Goal: Obtain resource: Download file/media

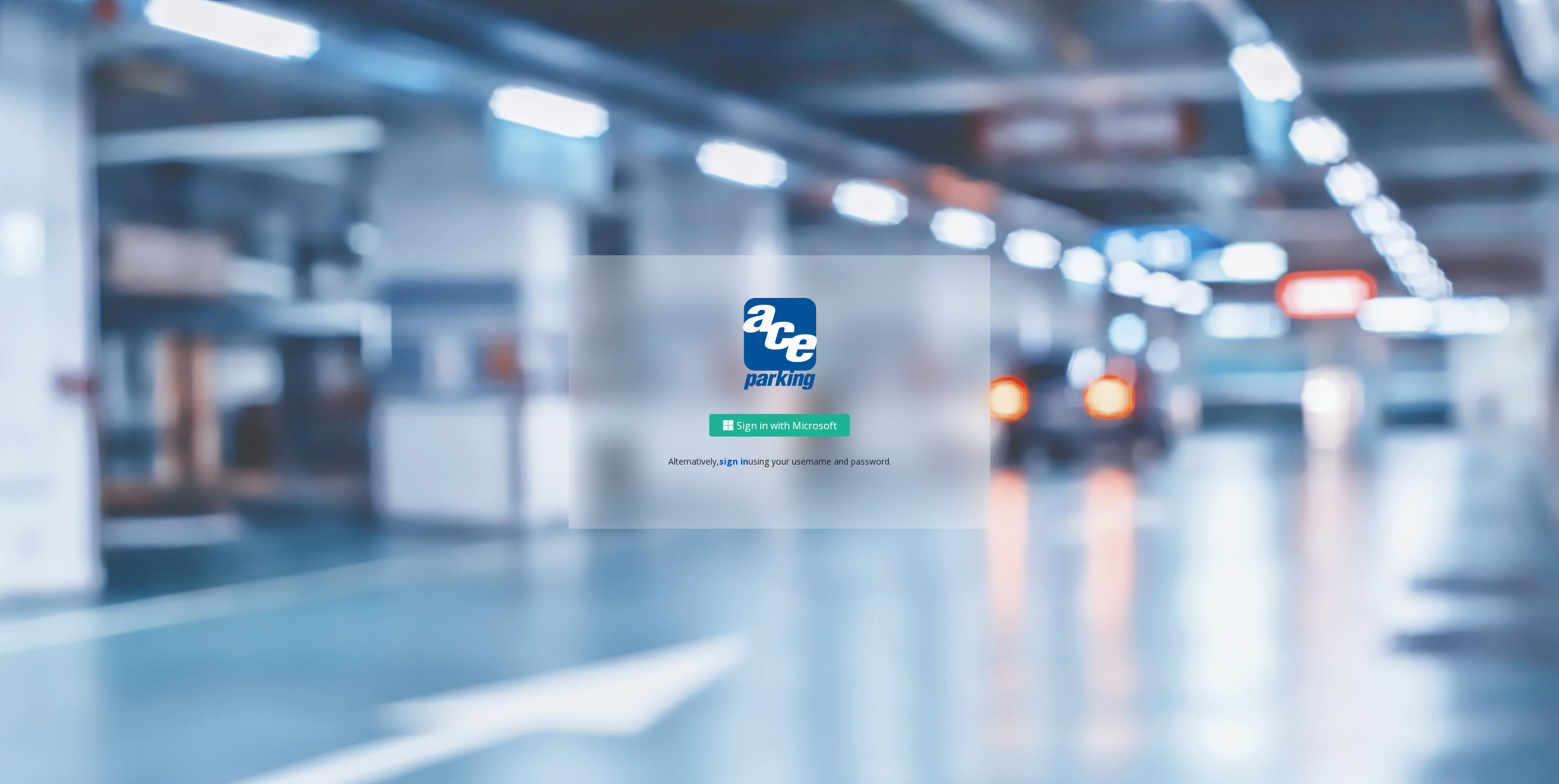
click at [740, 464] on link "sign in" at bounding box center [733, 461] width 29 height 12
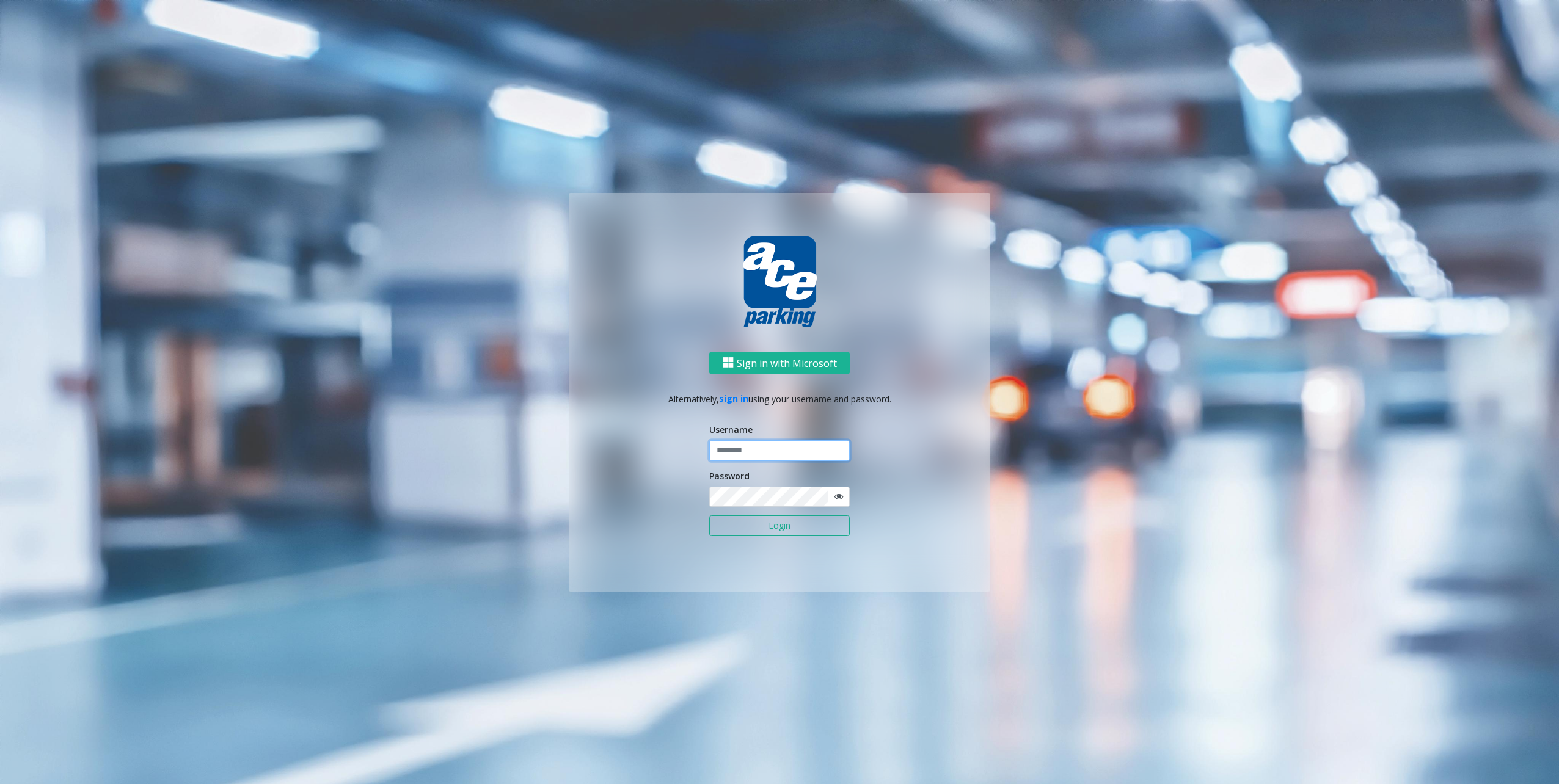
click at [760, 445] on input "text" at bounding box center [779, 451] width 141 height 21
type input "********"
click at [757, 521] on button "Login" at bounding box center [779, 526] width 141 height 21
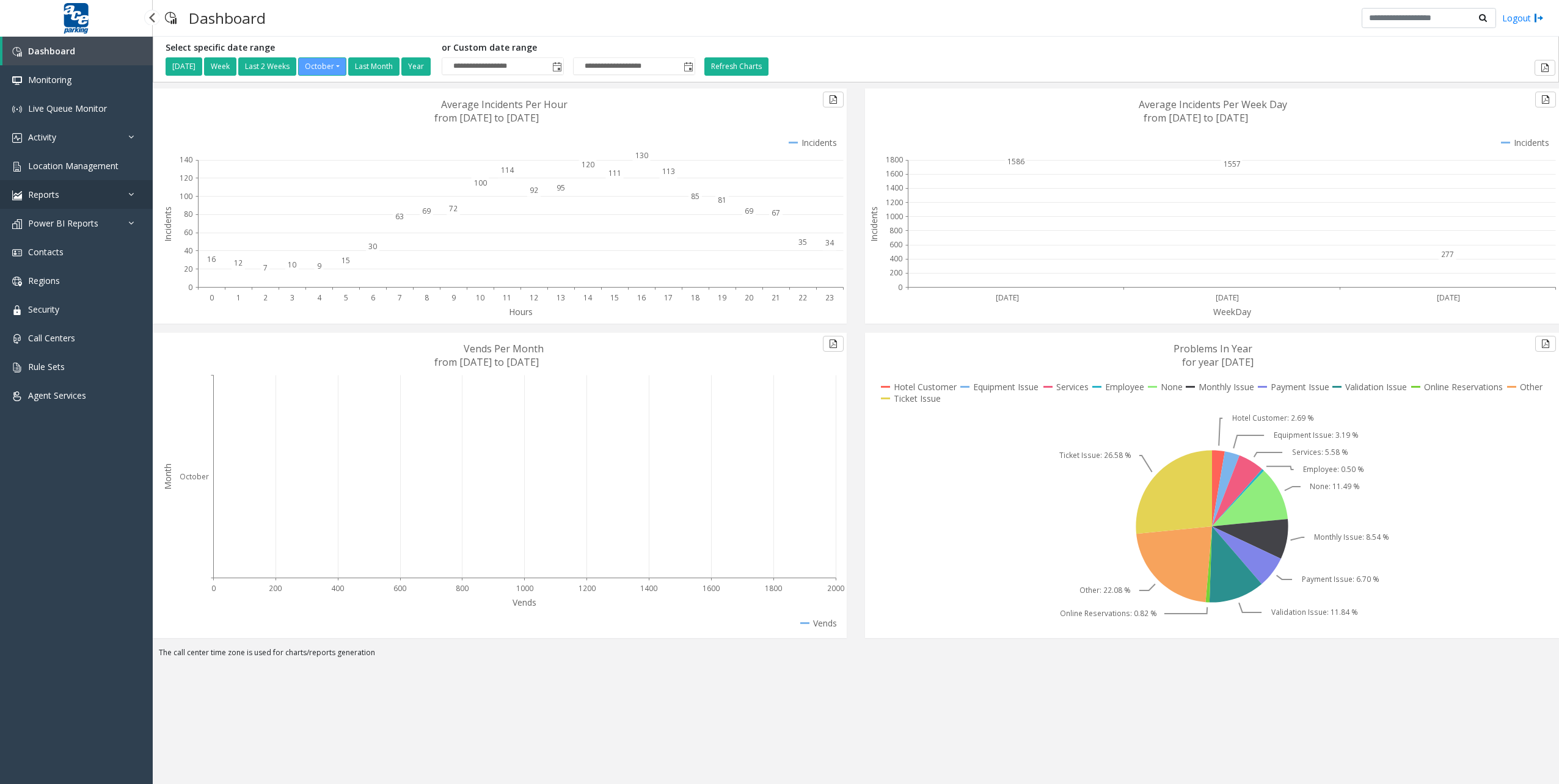
click at [110, 196] on link "Reports" at bounding box center [76, 194] width 153 height 29
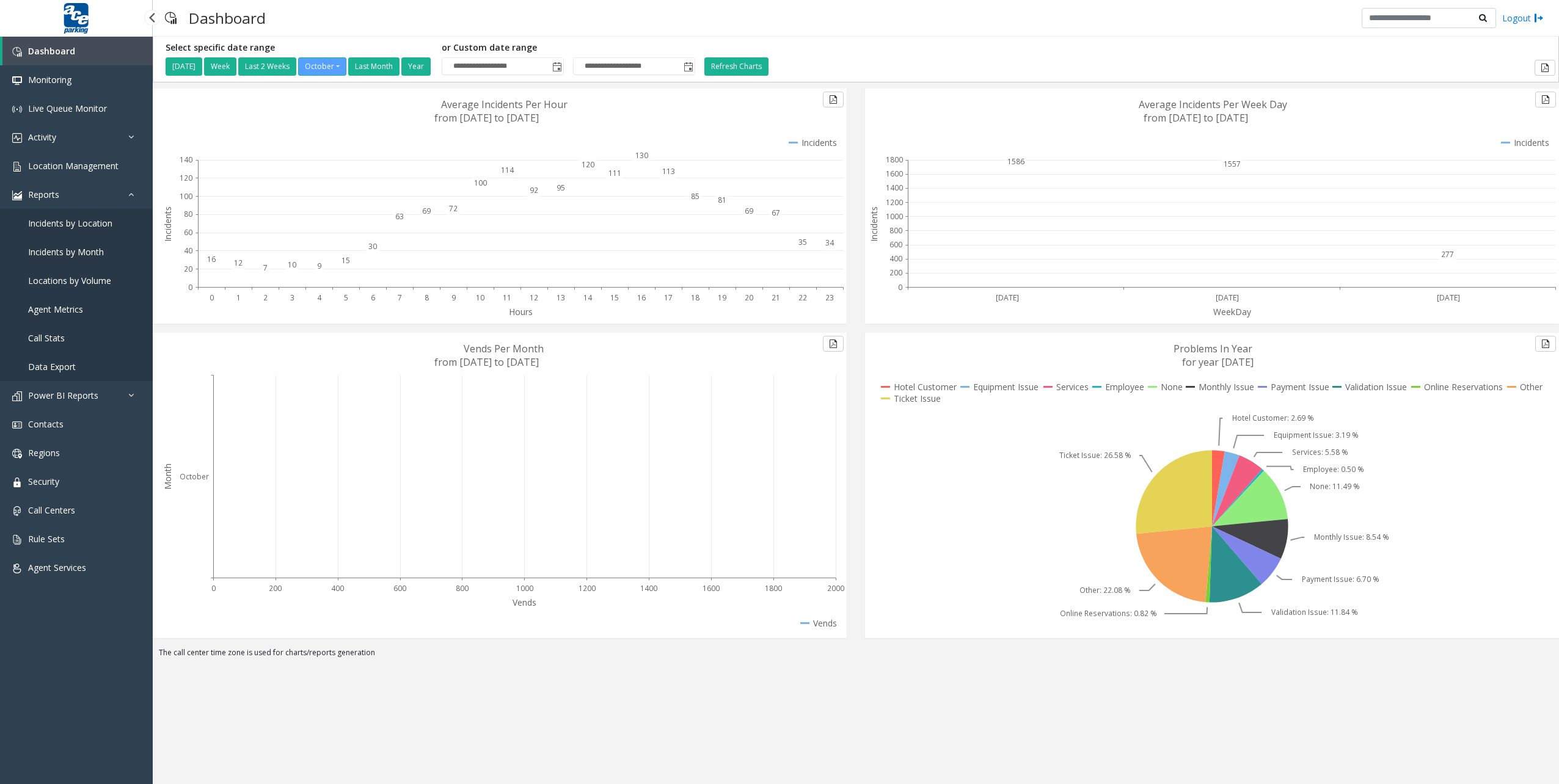
click at [71, 369] on span "Data Export" at bounding box center [52, 367] width 48 height 12
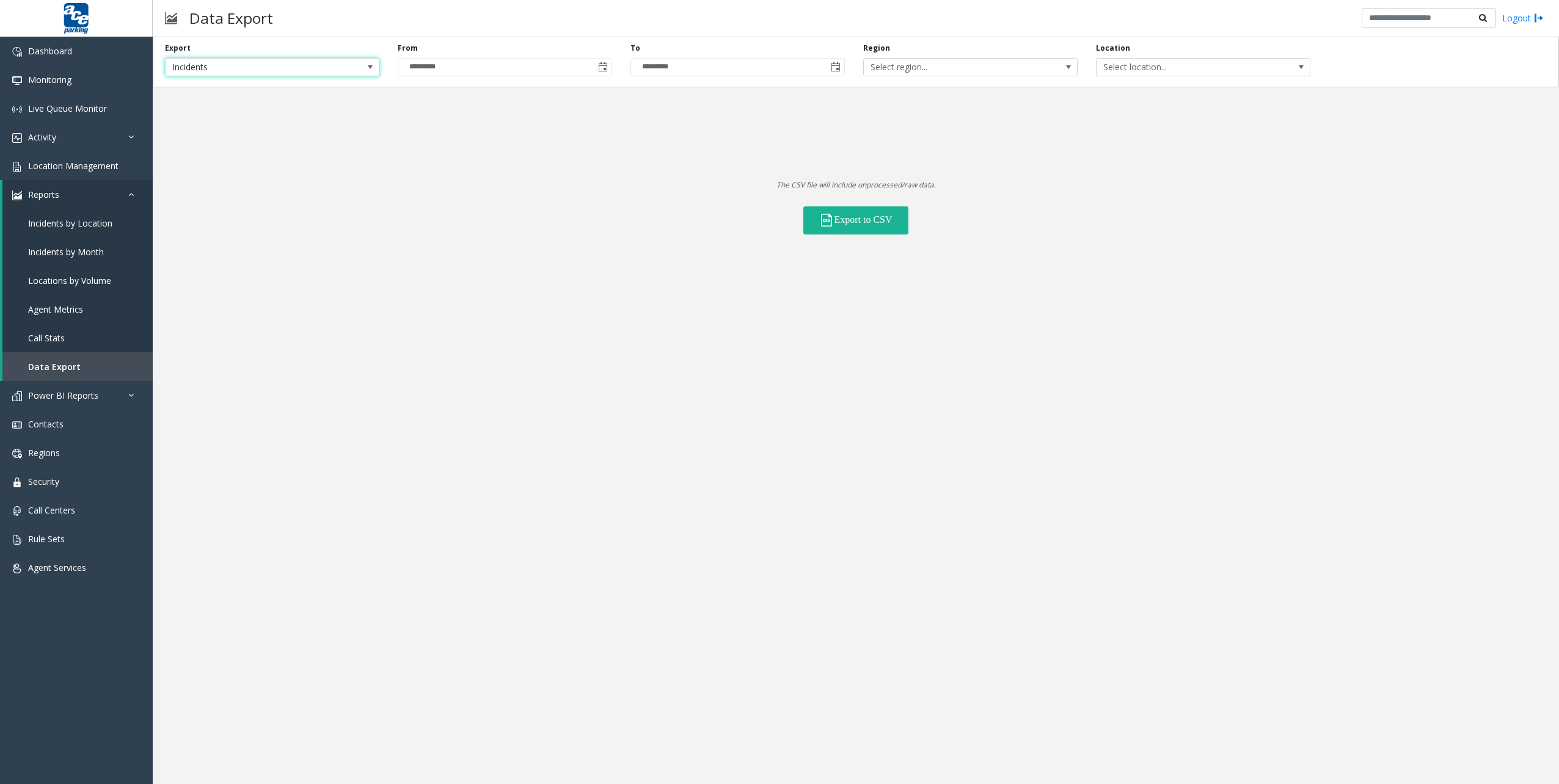
click at [366, 66] on span at bounding box center [370, 67] width 10 height 10
click at [224, 112] on Lanes "Voice Platform Lanes" at bounding box center [272, 119] width 211 height 16
click at [312, 71] on span "Voice Platform Lanes" at bounding box center [251, 67] width 171 height 17
click at [210, 101] on li "Locations" at bounding box center [272, 103] width 211 height 16
drag, startPoint x: 703, startPoint y: 125, endPoint x: 798, endPoint y: 111, distance: 96.0
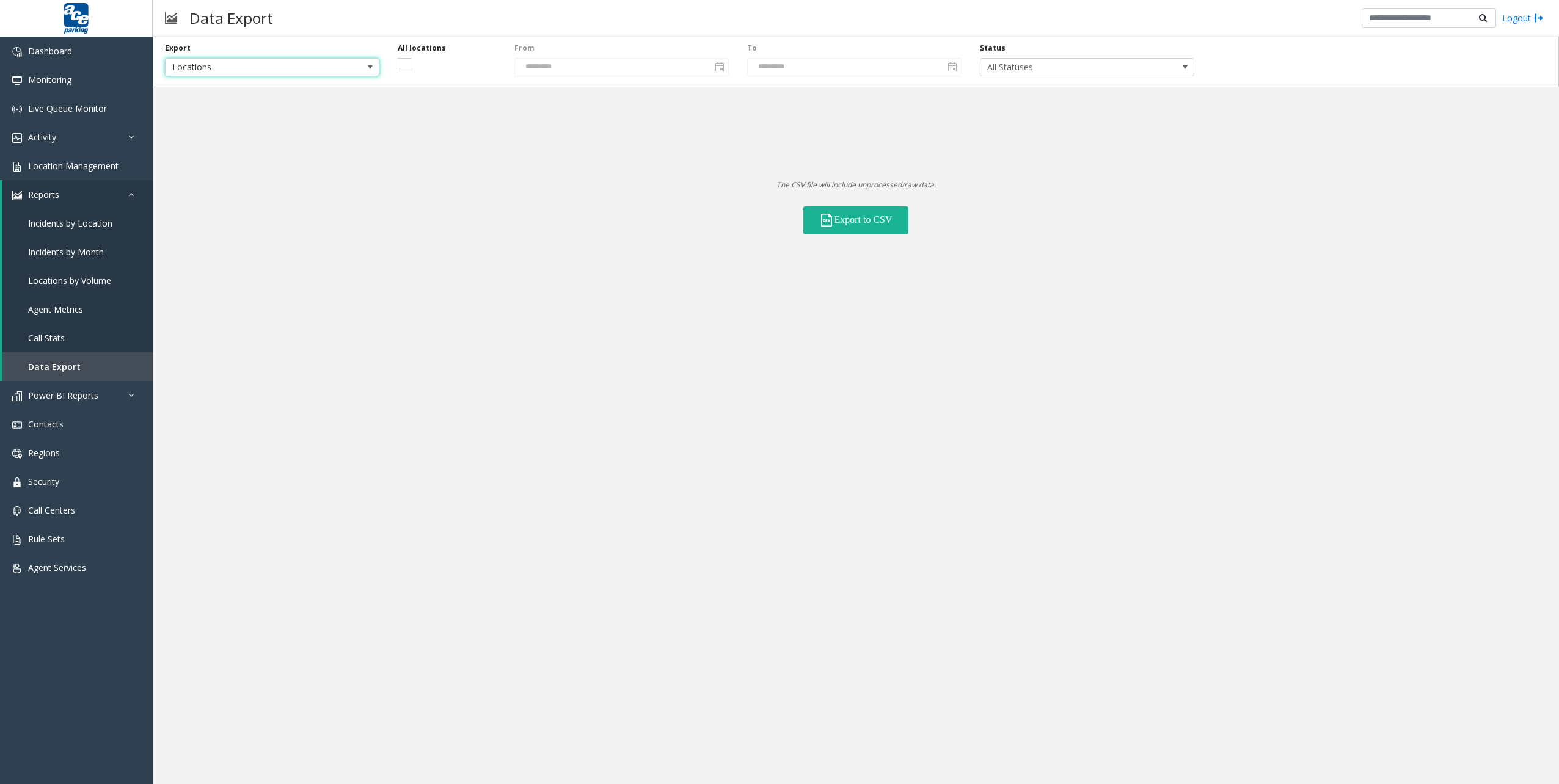
click at [703, 125] on div "Export Locations All locations From ********* To ********* Status All Statuses …" at bounding box center [856, 136] width 1406 height 198
click at [1057, 66] on span "All Statuses" at bounding box center [1065, 67] width 171 height 17
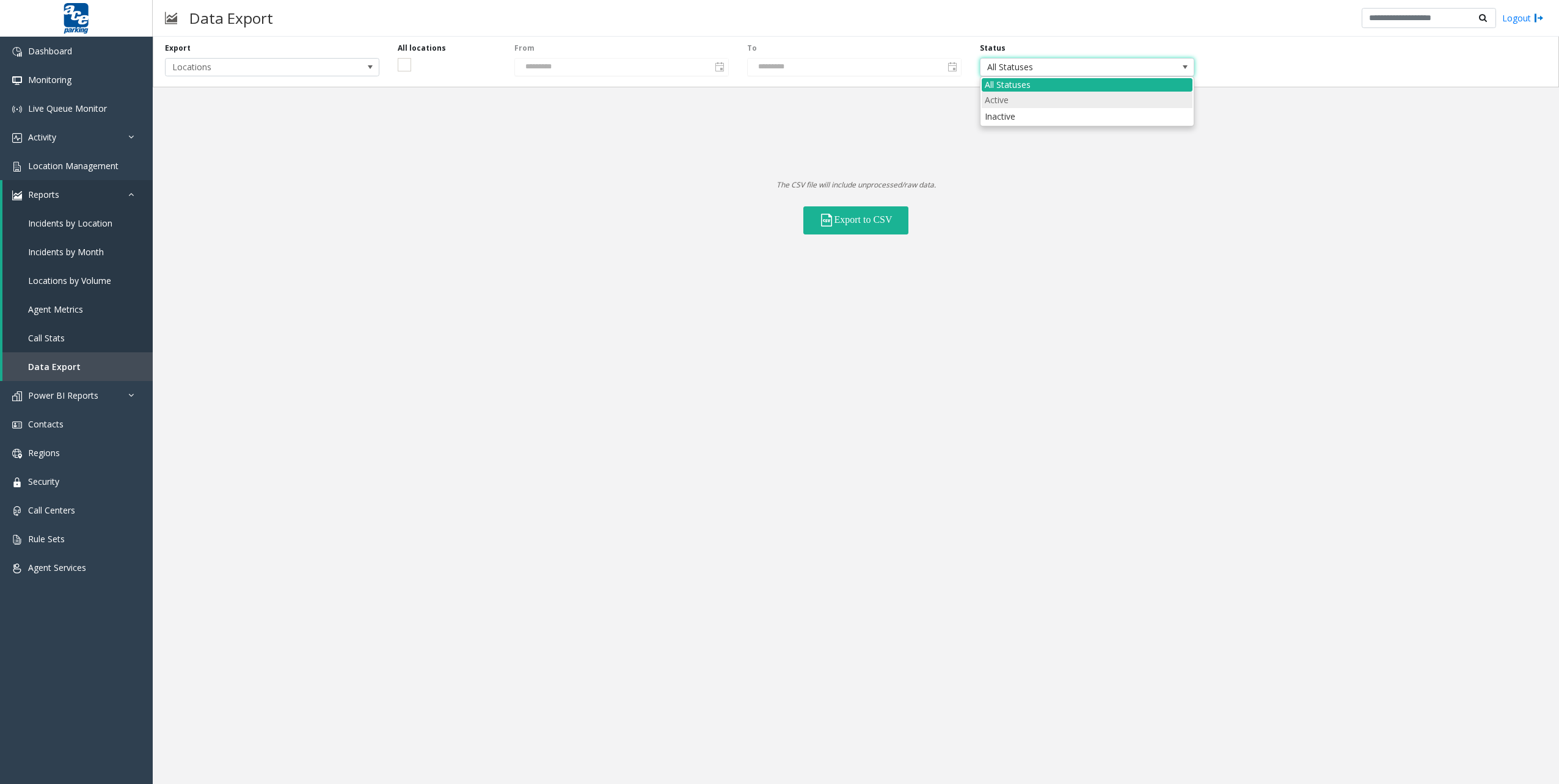
click at [1021, 95] on li "Active" at bounding box center [1087, 100] width 211 height 16
click at [873, 218] on button "Export to CSV" at bounding box center [856, 221] width 105 height 28
click at [1193, 365] on div "Export Locations All locations From ********* To ********* Status Active The CS…" at bounding box center [856, 410] width 1406 height 747
